Goal: Information Seeking & Learning: Learn about a topic

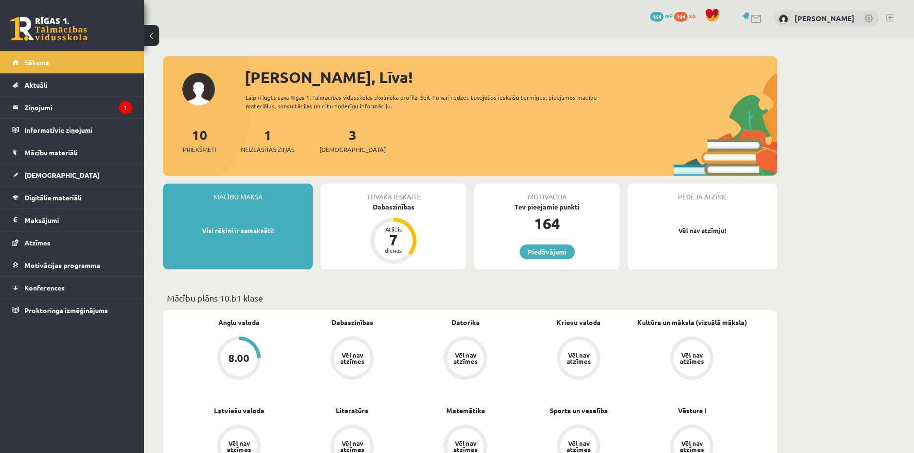
click at [762, 19] on link at bounding box center [757, 19] width 12 height 8
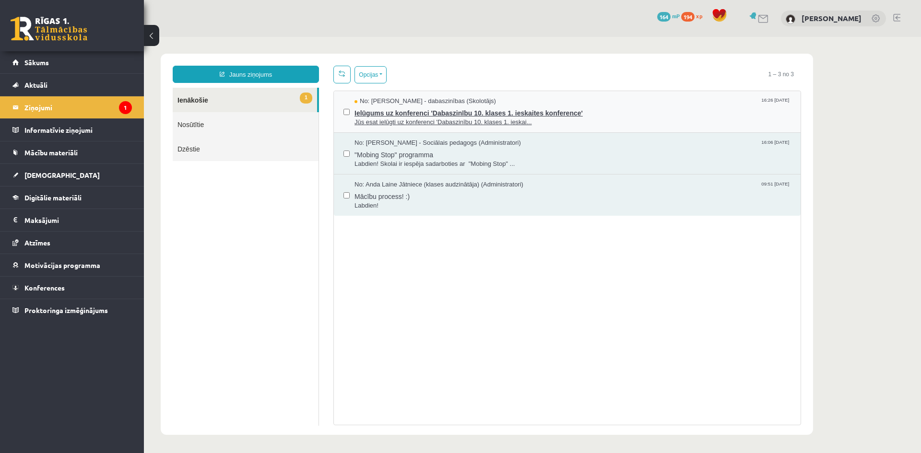
click at [558, 112] on span "Ielūgums uz konferenci 'Dabaszinību 10. klases 1. ieskaites konference'" at bounding box center [572, 112] width 436 height 12
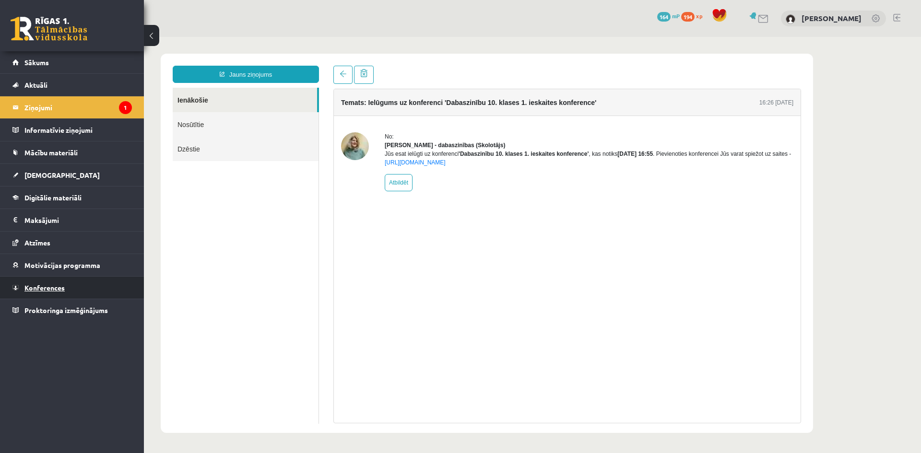
click at [61, 281] on link "Konferences" at bounding box center [71, 288] width 119 height 22
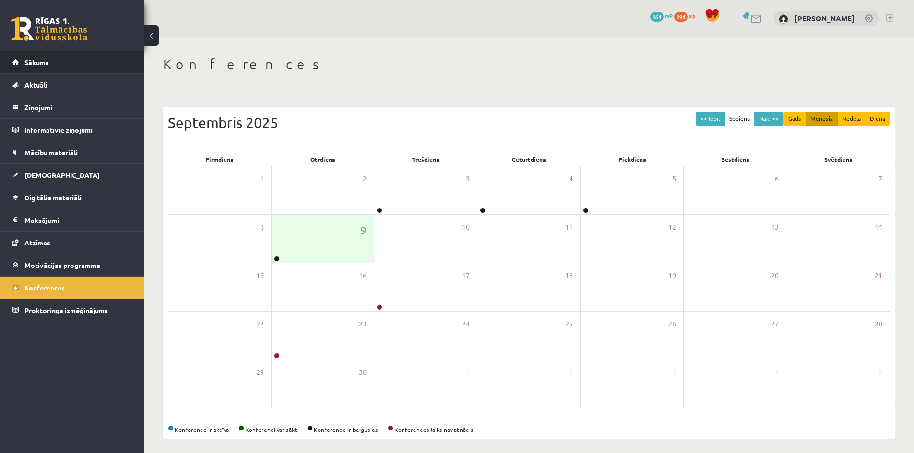
click at [39, 59] on span "Sākums" at bounding box center [36, 62] width 24 height 9
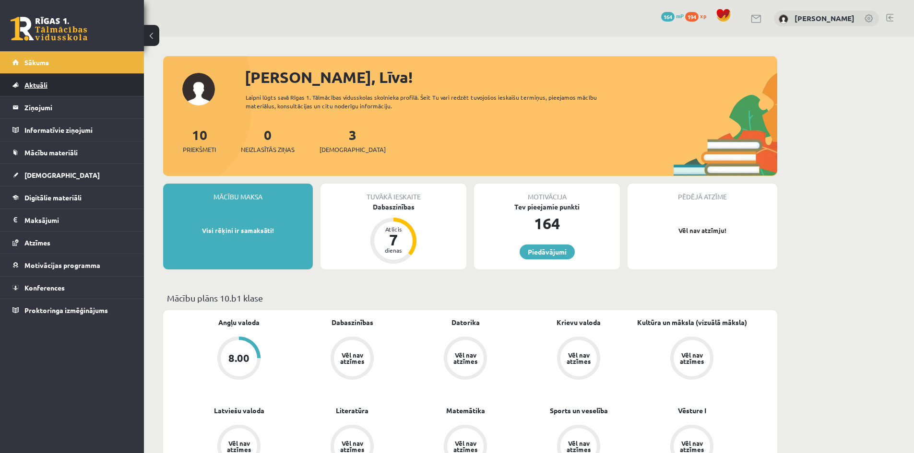
click at [43, 87] on span "Aktuāli" at bounding box center [35, 85] width 23 height 9
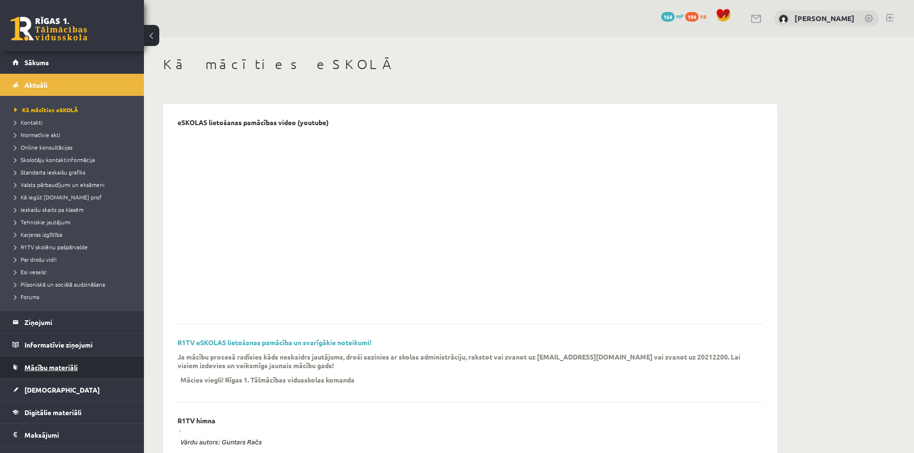
click at [75, 366] on span "Mācību materiāli" at bounding box center [50, 367] width 53 height 9
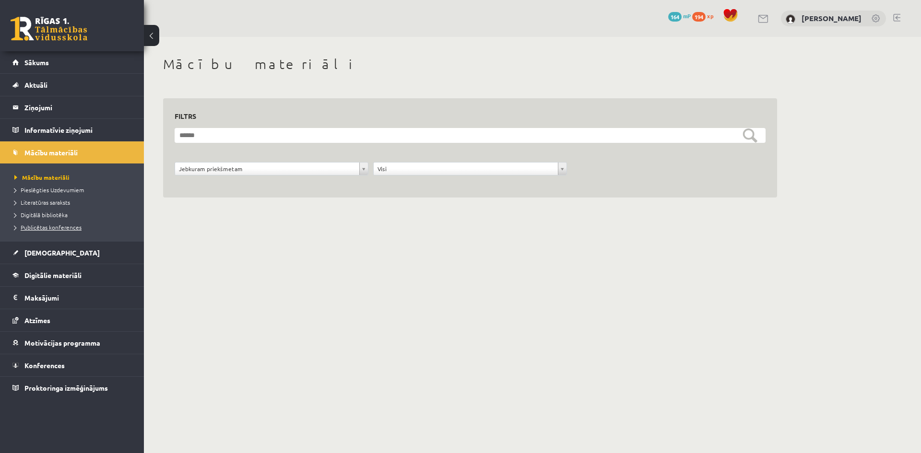
click at [59, 230] on link "Publicētas konferences" at bounding box center [74, 227] width 120 height 9
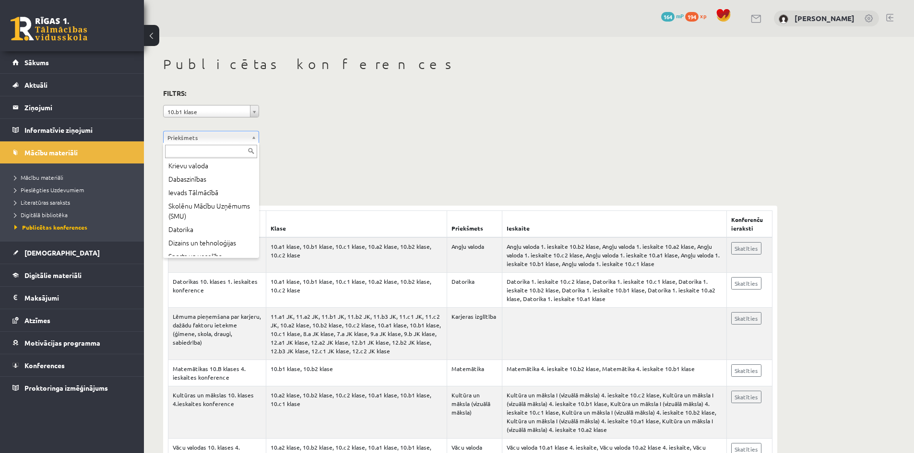
scroll to position [192, 0]
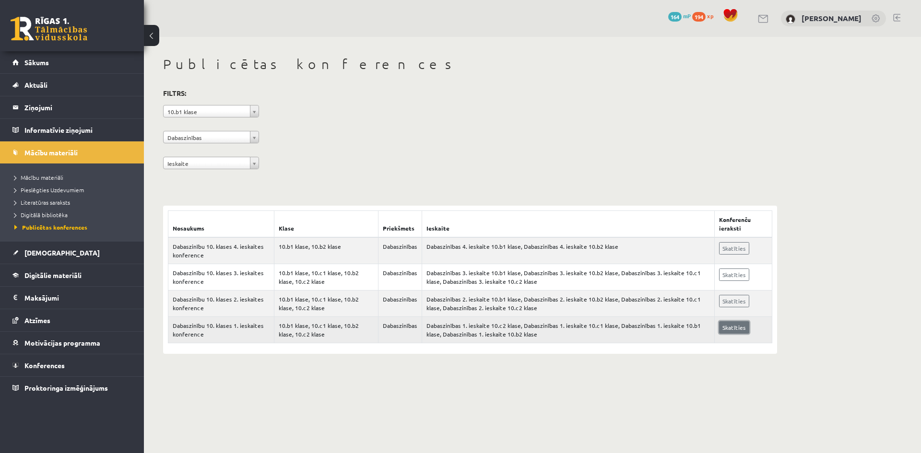
click at [723, 328] on link "Skatīties" at bounding box center [734, 327] width 30 height 12
